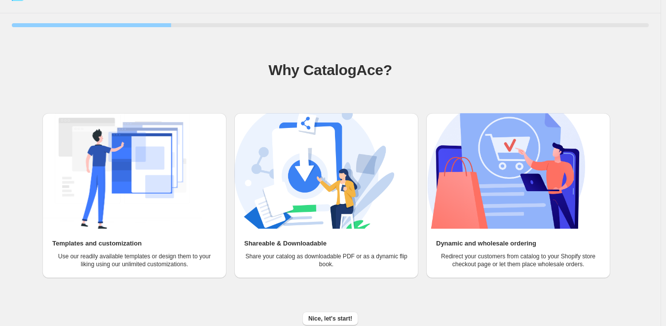
scroll to position [25, 0]
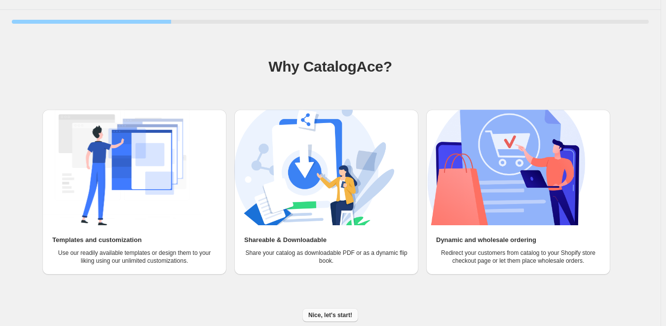
click at [327, 316] on span "Nice, let's start!" at bounding box center [330, 315] width 44 height 8
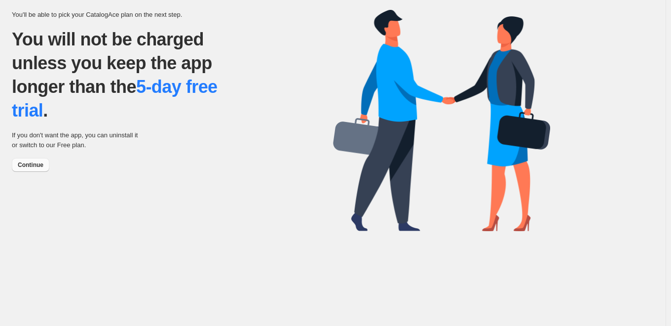
click at [28, 163] on span "Continue" at bounding box center [31, 165] width 26 height 8
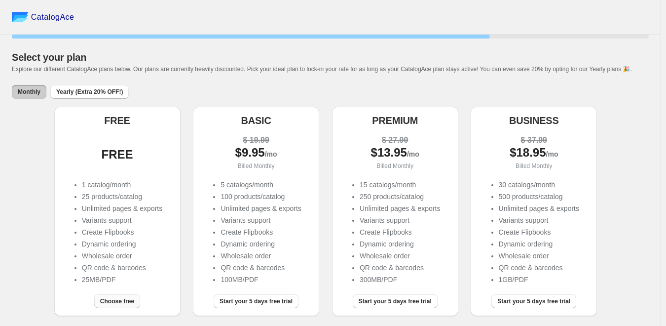
click at [116, 305] on span "Choose free" at bounding box center [117, 301] width 34 height 8
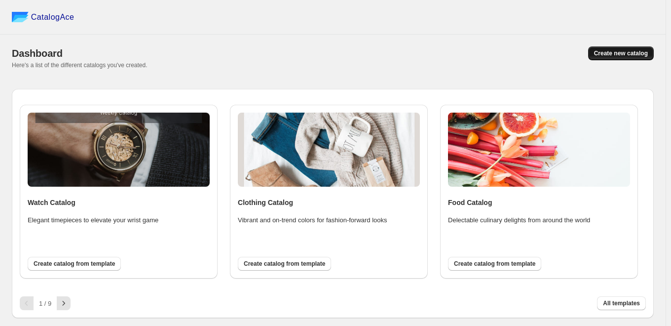
click at [613, 58] on button "Create new catalog" at bounding box center [621, 53] width 66 height 14
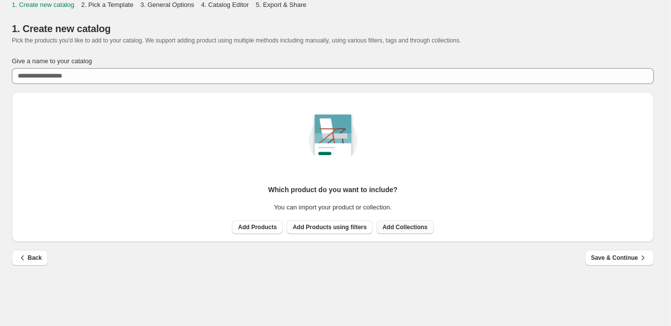
click at [394, 227] on span "Add Collections" at bounding box center [404, 227] width 45 height 8
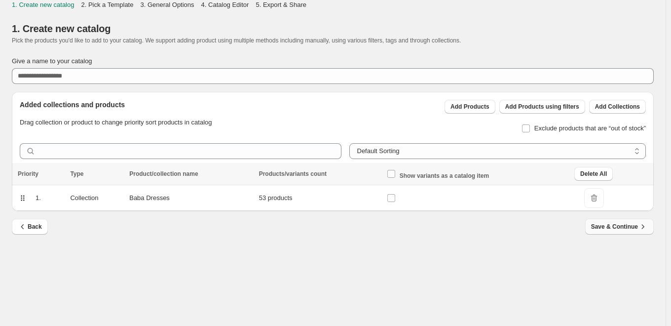
click at [601, 229] on span "Save & Continue" at bounding box center [619, 226] width 57 height 10
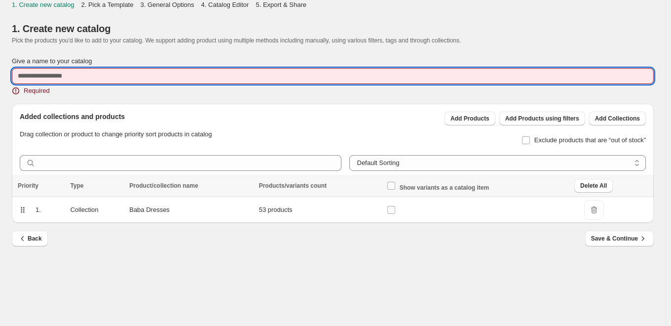
click at [77, 77] on input "Give a name to your catalog" at bounding box center [333, 76] width 642 height 16
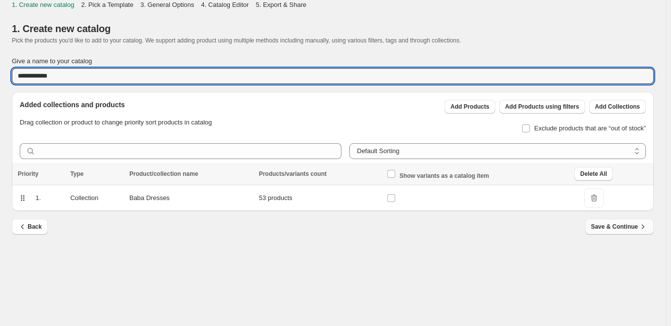
type input "**********"
click at [624, 232] on button "Save & Continue" at bounding box center [619, 227] width 69 height 16
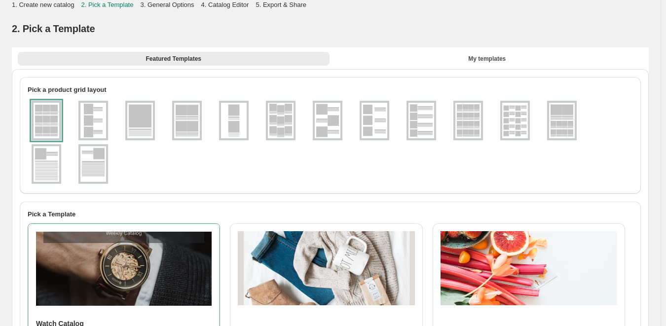
click at [51, 115] on div at bounding box center [47, 120] width 30 height 39
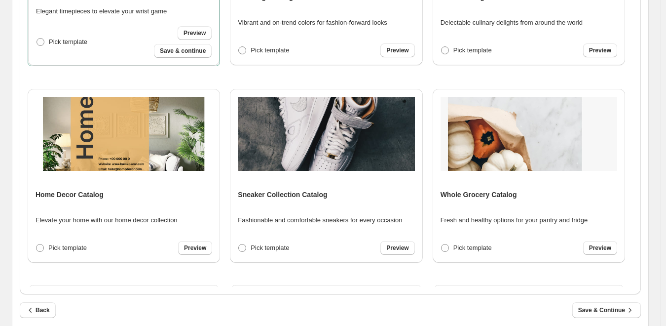
scroll to position [354, 0]
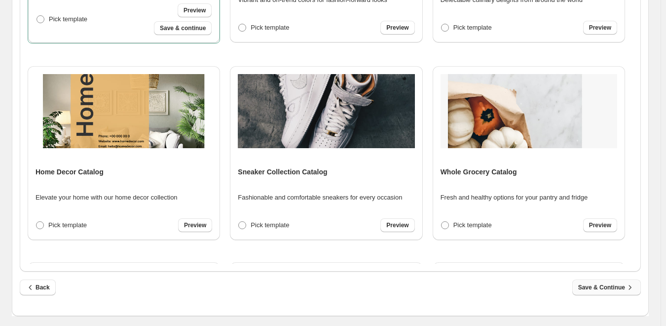
click at [621, 287] on span "Save & Continue" at bounding box center [606, 287] width 57 height 10
select select "**********"
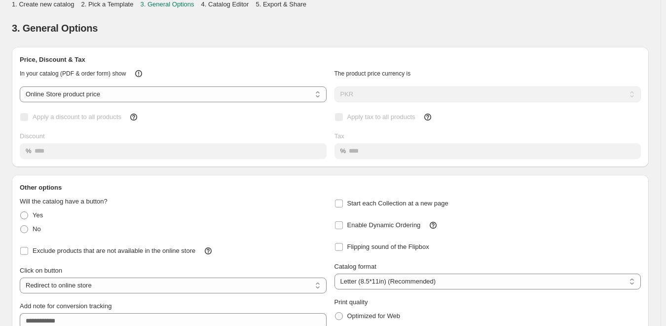
scroll to position [0, 0]
click at [266, 96] on select "**********" at bounding box center [173, 95] width 307 height 16
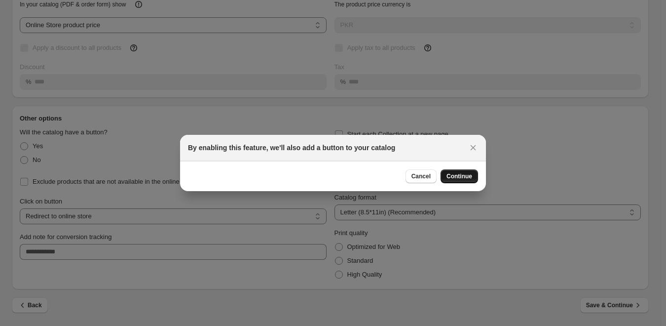
click at [453, 174] on span "Continue" at bounding box center [459, 176] width 26 height 8
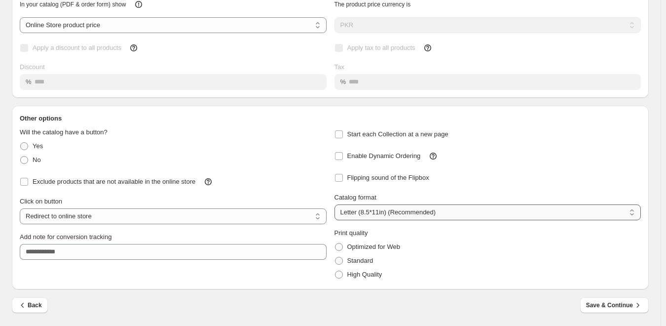
click at [357, 217] on select "**********" at bounding box center [487, 212] width 307 height 16
click at [336, 204] on select "**********" at bounding box center [487, 212] width 307 height 16
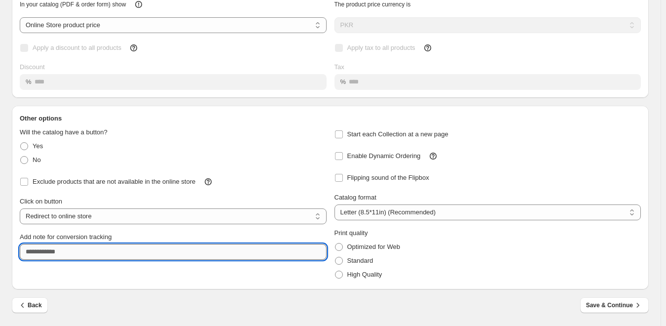
click at [288, 251] on input "Add note for conversion tracking" at bounding box center [173, 252] width 307 height 16
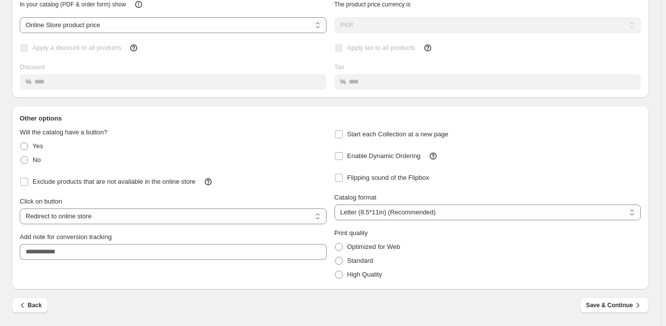
click at [286, 282] on div "**********" at bounding box center [330, 206] width 637 height 166
click at [610, 305] on span "Save & Continue" at bounding box center [614, 305] width 57 height 10
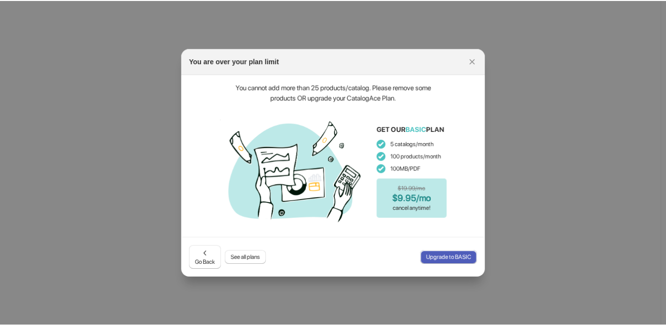
scroll to position [0, 0]
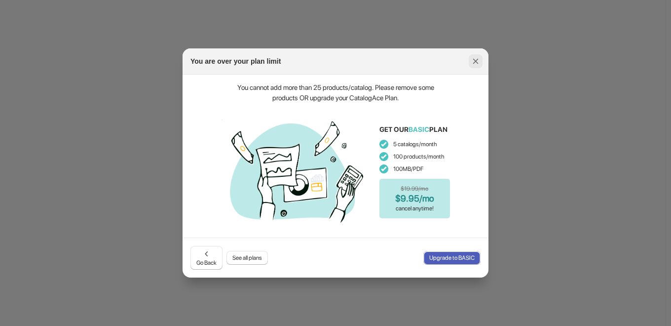
click at [474, 60] on icon ":rj:" at bounding box center [475, 61] width 5 height 5
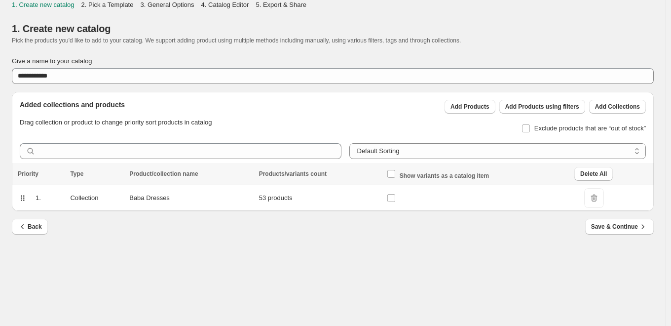
click at [89, 200] on td "Collection" at bounding box center [96, 198] width 59 height 26
click at [46, 197] on div "1." at bounding box center [37, 194] width 54 height 18
click at [621, 223] on span "Save & Continue" at bounding box center [619, 226] width 57 height 10
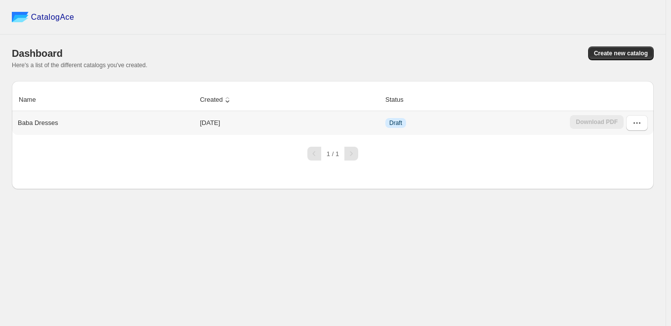
click at [101, 125] on div "Baba Dresses" at bounding box center [104, 121] width 180 height 14
click at [632, 125] on icon "button" at bounding box center [637, 123] width 10 height 10
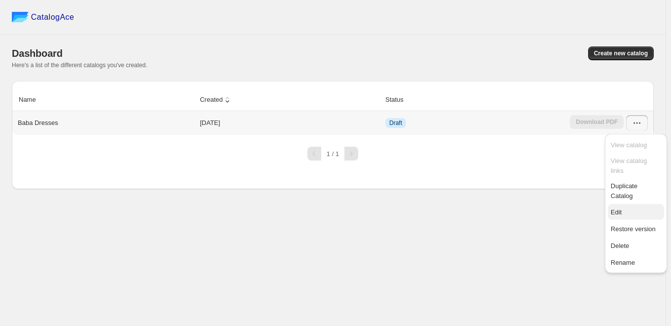
click at [639, 207] on span "Edit" at bounding box center [636, 212] width 50 height 10
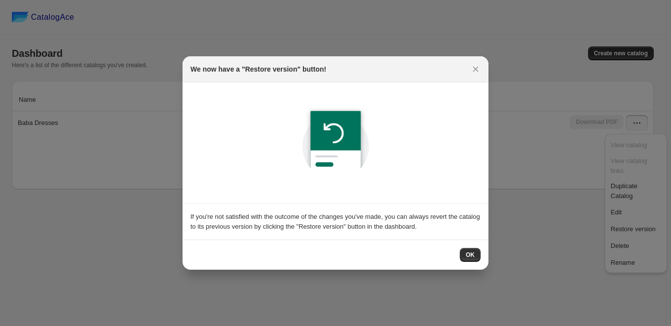
click at [485, 258] on div "OK" at bounding box center [336, 254] width 306 height 30
click at [471, 255] on span "OK" at bounding box center [470, 255] width 9 height 8
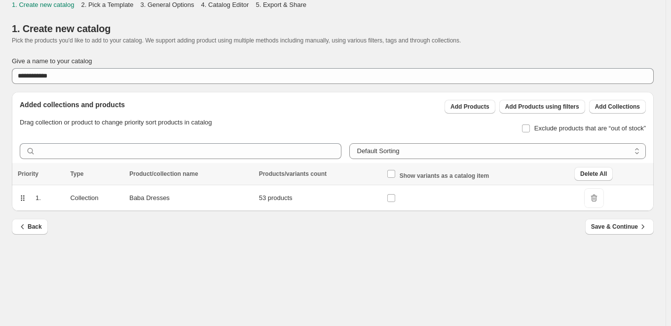
click at [18, 198] on icon at bounding box center [23, 198] width 10 height 10
click at [120, 198] on td "Collection" at bounding box center [96, 198] width 59 height 26
click at [170, 197] on td "Baba Dresses" at bounding box center [190, 198] width 129 height 26
click at [332, 187] on td "53 products" at bounding box center [320, 198] width 128 height 26
click at [146, 200] on td "Baba Dresses" at bounding box center [190, 198] width 129 height 26
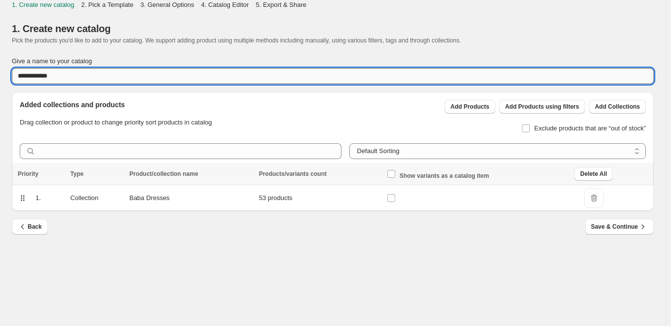
click at [100, 76] on input "**********" at bounding box center [333, 76] width 642 height 16
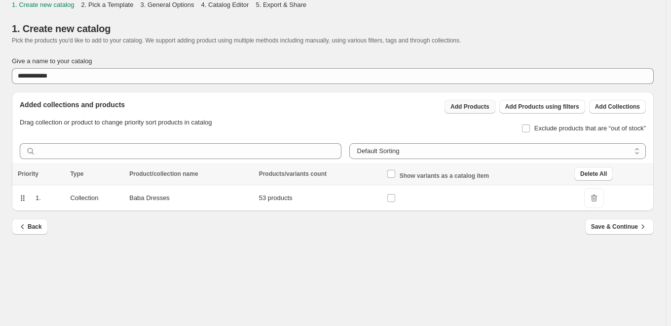
click at [483, 108] on span "Add Products" at bounding box center [469, 107] width 39 height 8
click at [604, 109] on span "Add Collections" at bounding box center [617, 107] width 45 height 8
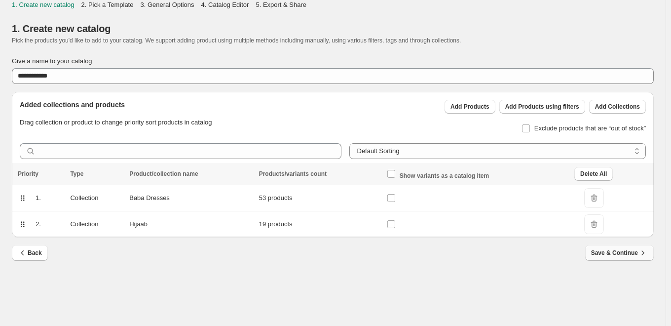
click at [620, 258] on button "Save & Continue" at bounding box center [619, 253] width 69 height 16
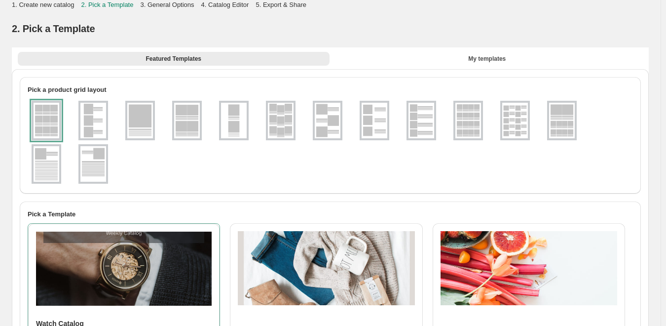
click at [37, 114] on div at bounding box center [47, 120] width 30 height 39
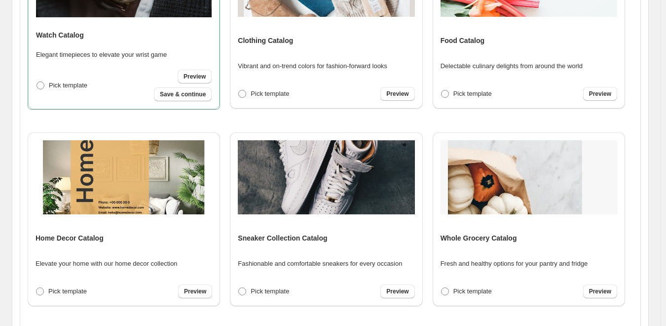
scroll to position [354, 0]
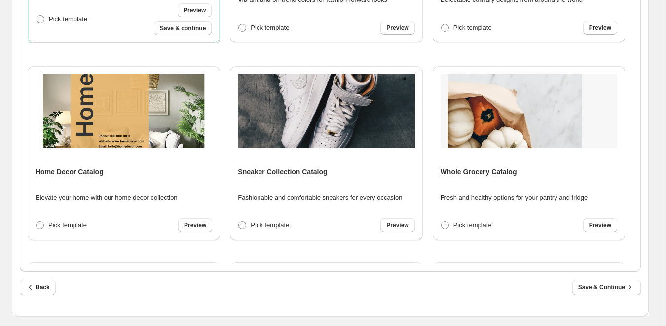
click at [602, 277] on div "Back Save & Continue" at bounding box center [326, 283] width 629 height 24
click at [602, 289] on span "Save & Continue" at bounding box center [606, 287] width 57 height 10
select select "**********"
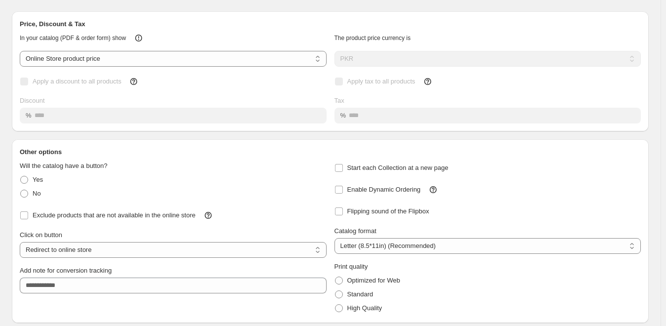
scroll to position [70, 0]
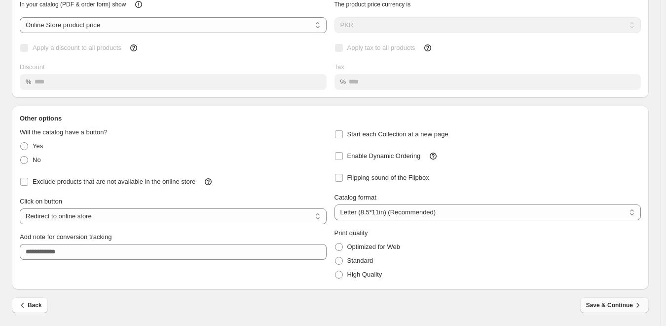
click at [615, 307] on span "Save & Continue" at bounding box center [614, 305] width 57 height 10
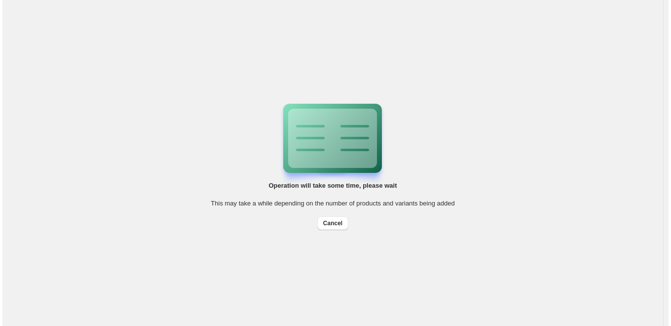
scroll to position [0, 0]
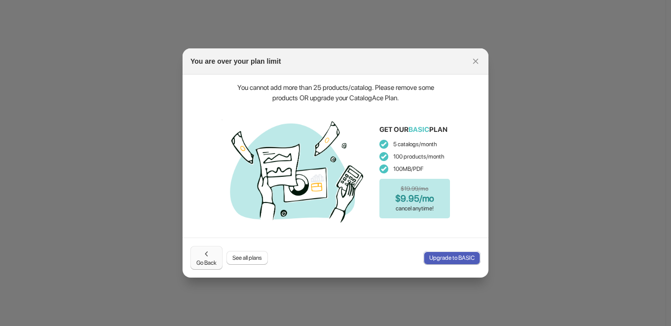
click at [210, 262] on span "Go Back" at bounding box center [206, 258] width 20 height 18
